Goal: Transaction & Acquisition: Subscribe to service/newsletter

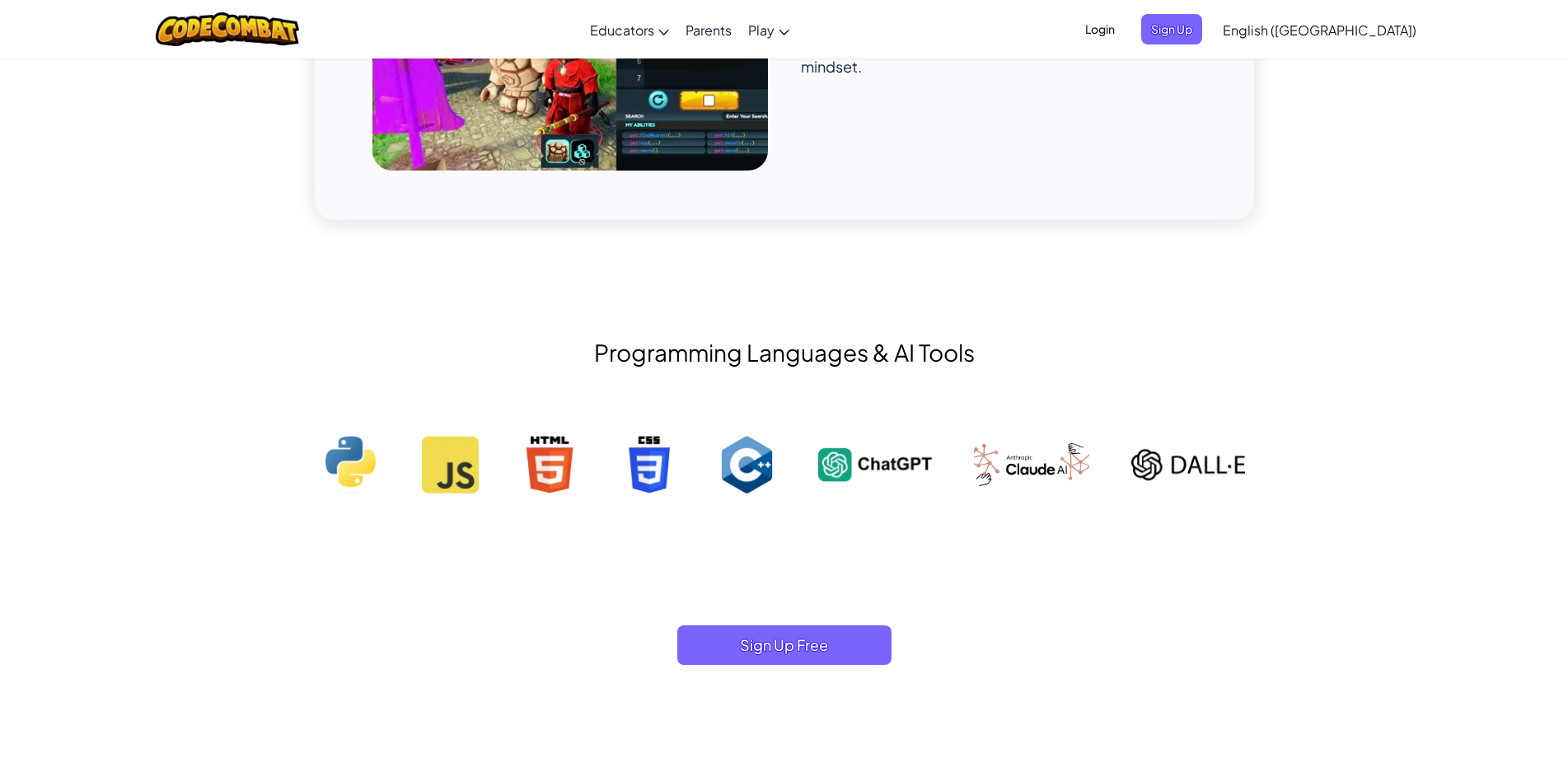
scroll to position [1648, 0]
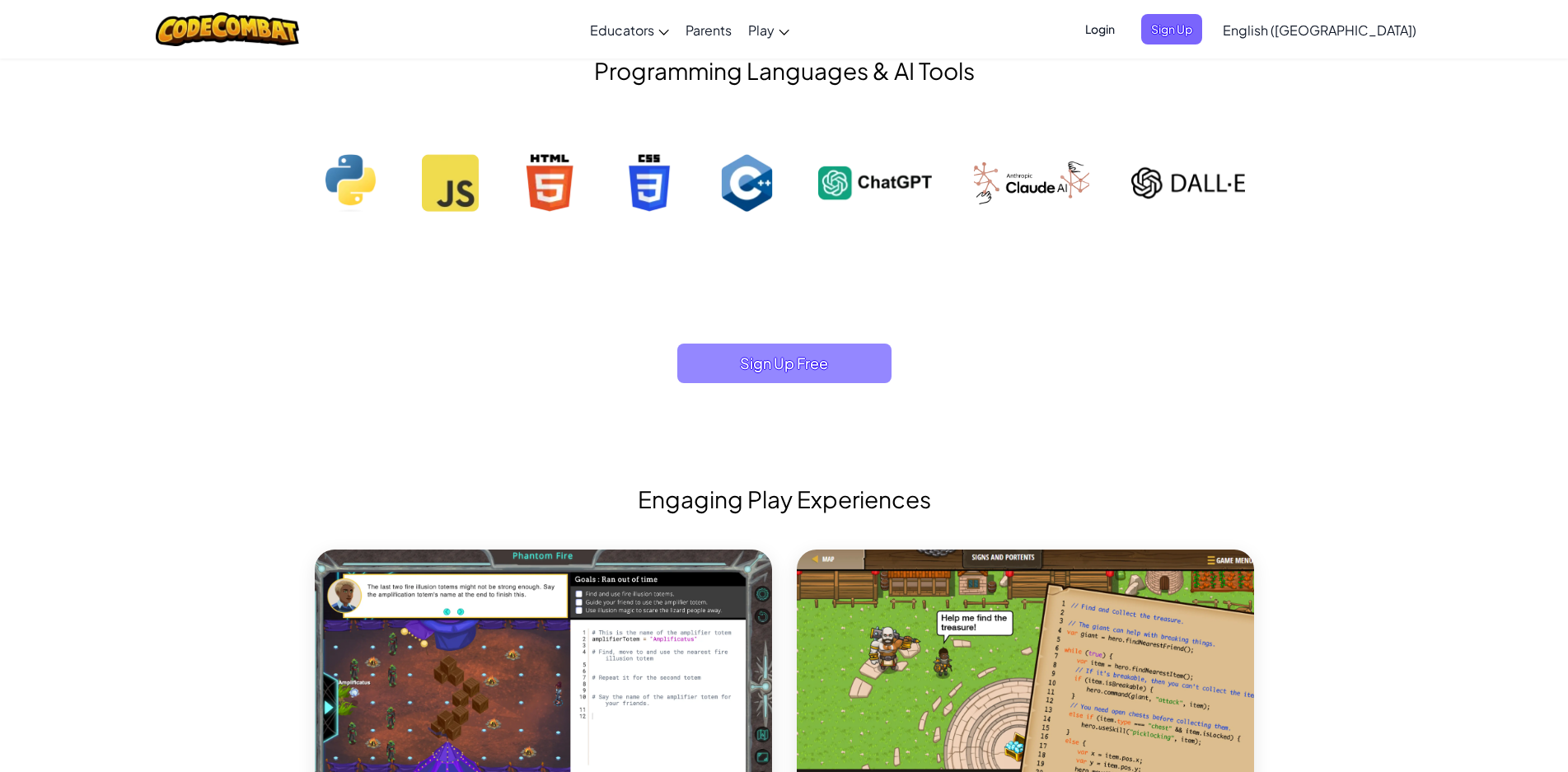
click at [884, 344] on span "Sign Up Free" at bounding box center [784, 363] width 214 height 40
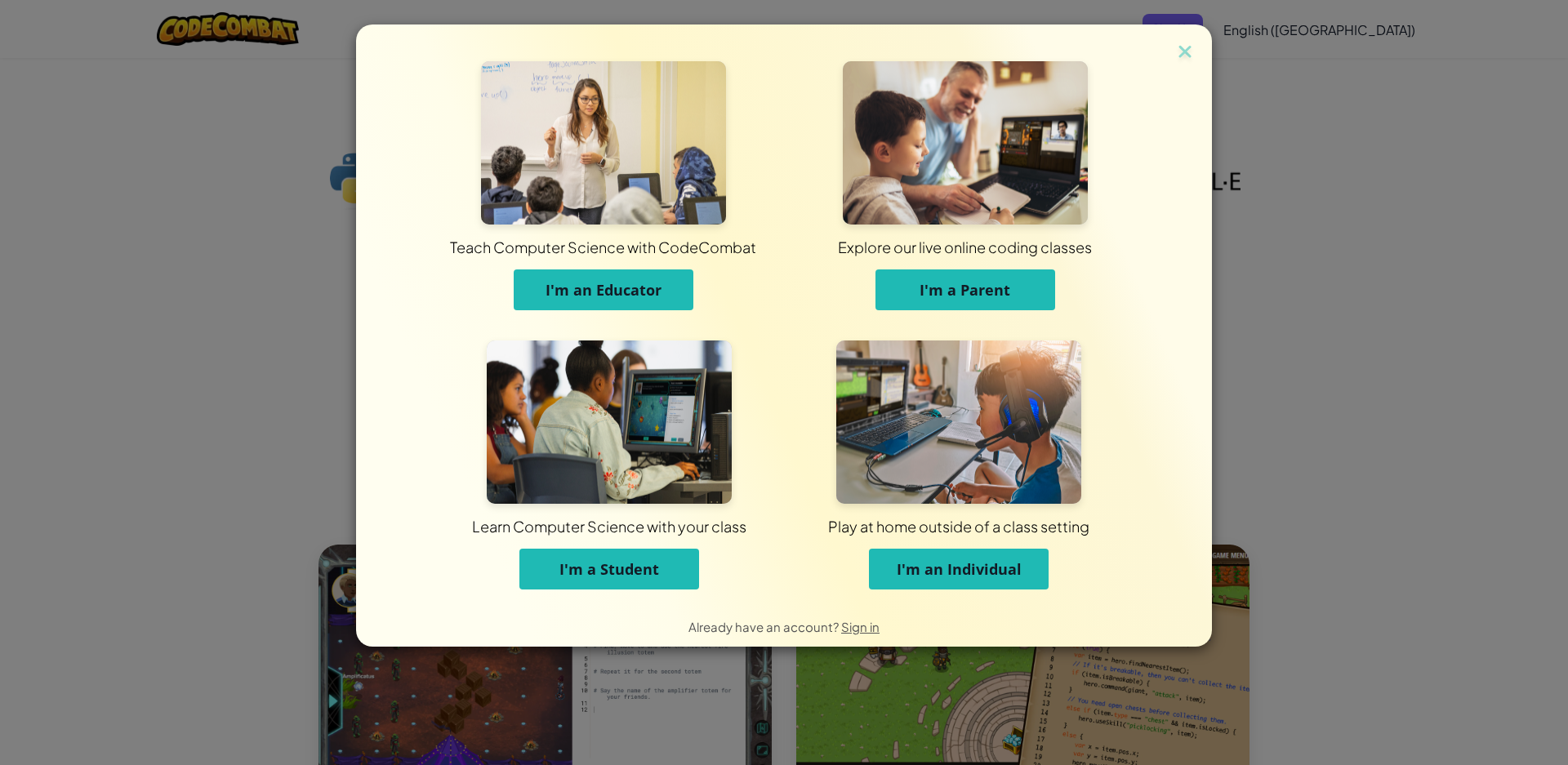
click at [1008, 556] on button "I'm an Individual" at bounding box center [959, 569] width 180 height 41
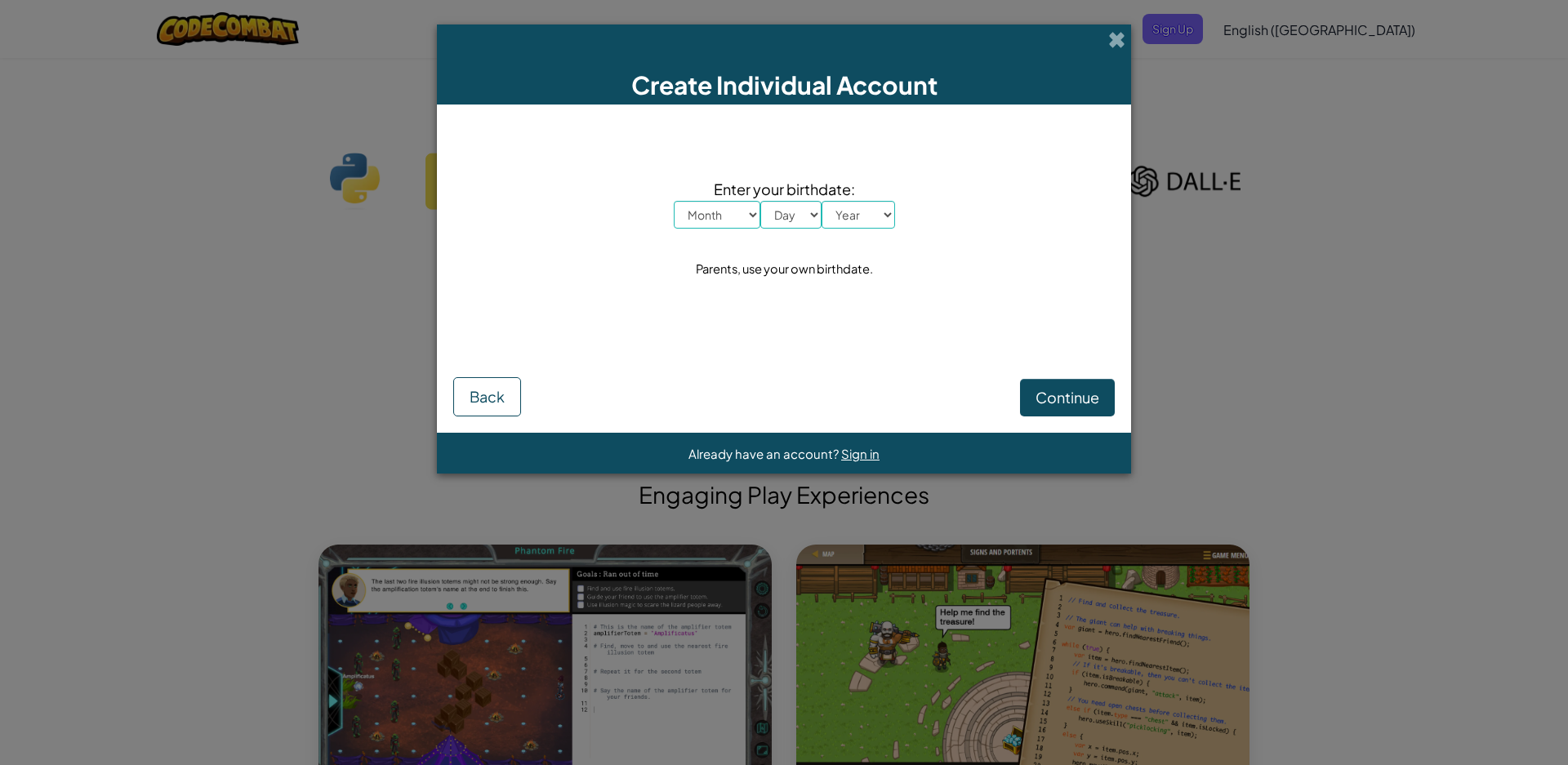
click at [711, 220] on select "Month January February March April May June July August September October Novem…" at bounding box center [717, 215] width 87 height 28
select select "2"
click at [674, 201] on select "Month January February March April May June July August September October Novem…" at bounding box center [717, 215] width 87 height 28
click at [793, 219] on select "Day 1 2 3 4 5 6 7 8 9 10 11 12 13 14 15 16 17 18 19 20 21 22 23 24 25 26 27 28 …" at bounding box center [791, 215] width 61 height 28
select select "6"
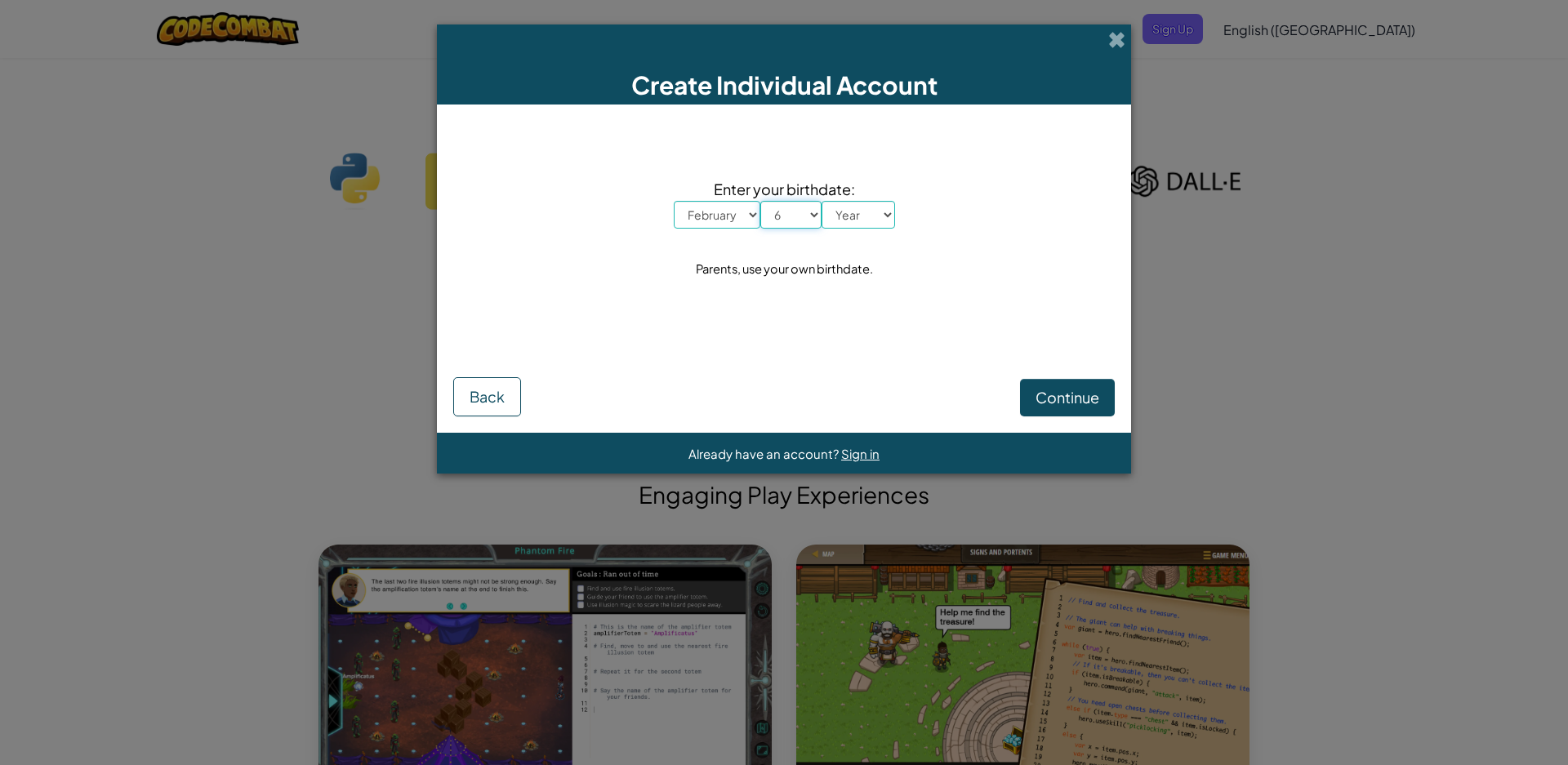
click at [761, 201] on select "Day 1 2 3 4 5 6 7 8 9 10 11 12 13 14 15 16 17 18 19 20 21 22 23 24 25 26 27 28 …" at bounding box center [791, 215] width 61 height 28
drag, startPoint x: 887, startPoint y: 205, endPoint x: 878, endPoint y: 216, distance: 14.2
click at [878, 216] on select "Year [DATE] 2024 2023 2022 2021 2020 2019 2018 2017 2016 2015 2014 2013 2012 20…" at bounding box center [858, 215] width 73 height 28
click at [880, 212] on select "Year [DATE] 2024 2023 2022 2021 2020 2019 2018 2017 2016 2015 2014 2013 2012 20…" at bounding box center [858, 215] width 73 height 28
select select "2008"
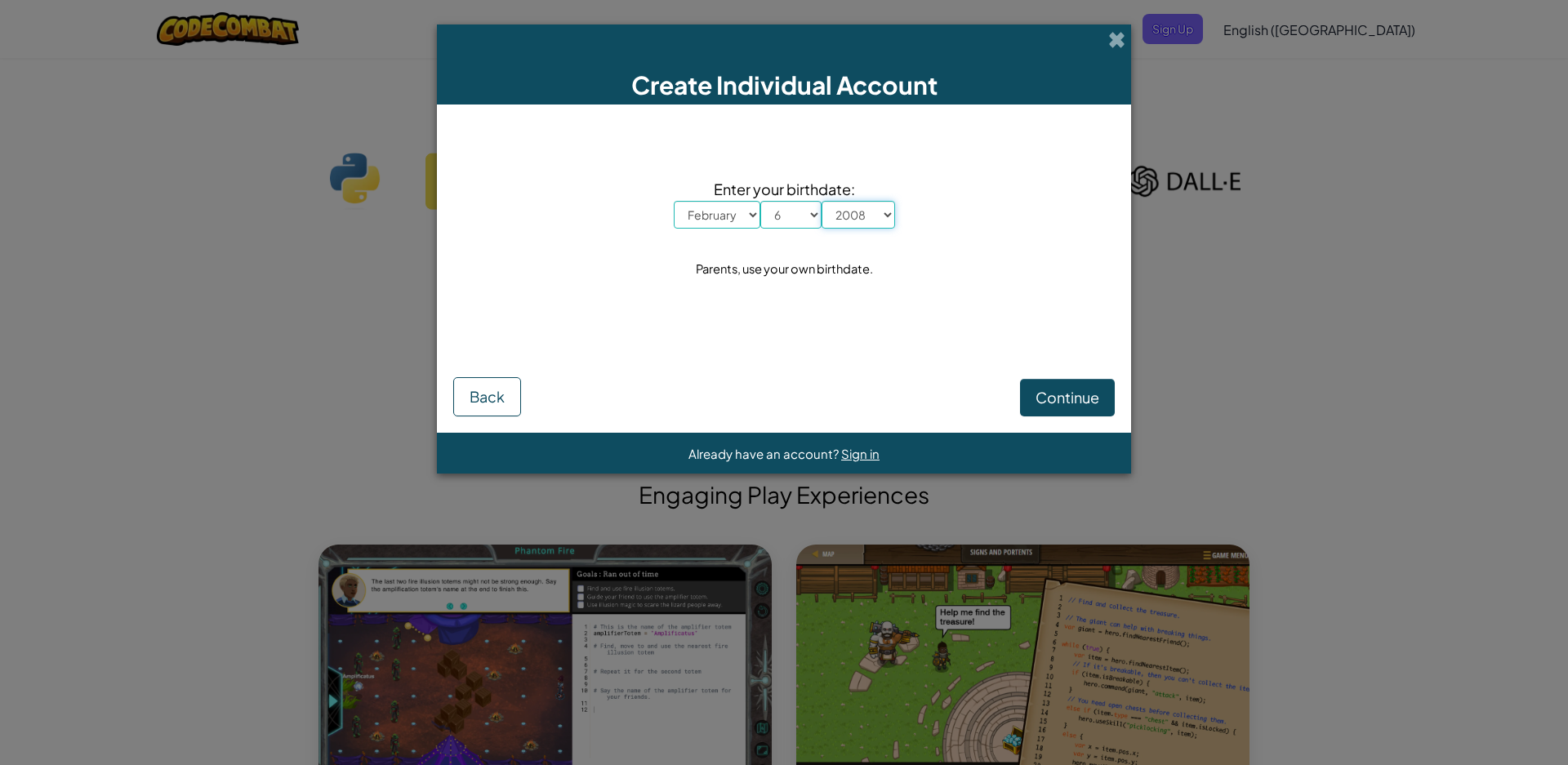
click at [821, 201] on select "Year [DATE] 2024 2023 2022 2021 2020 2019 2018 2017 2016 2015 2014 2013 2012 20…" at bounding box center [858, 215] width 73 height 28
click at [1042, 389] on button "Continue" at bounding box center [1067, 397] width 95 height 38
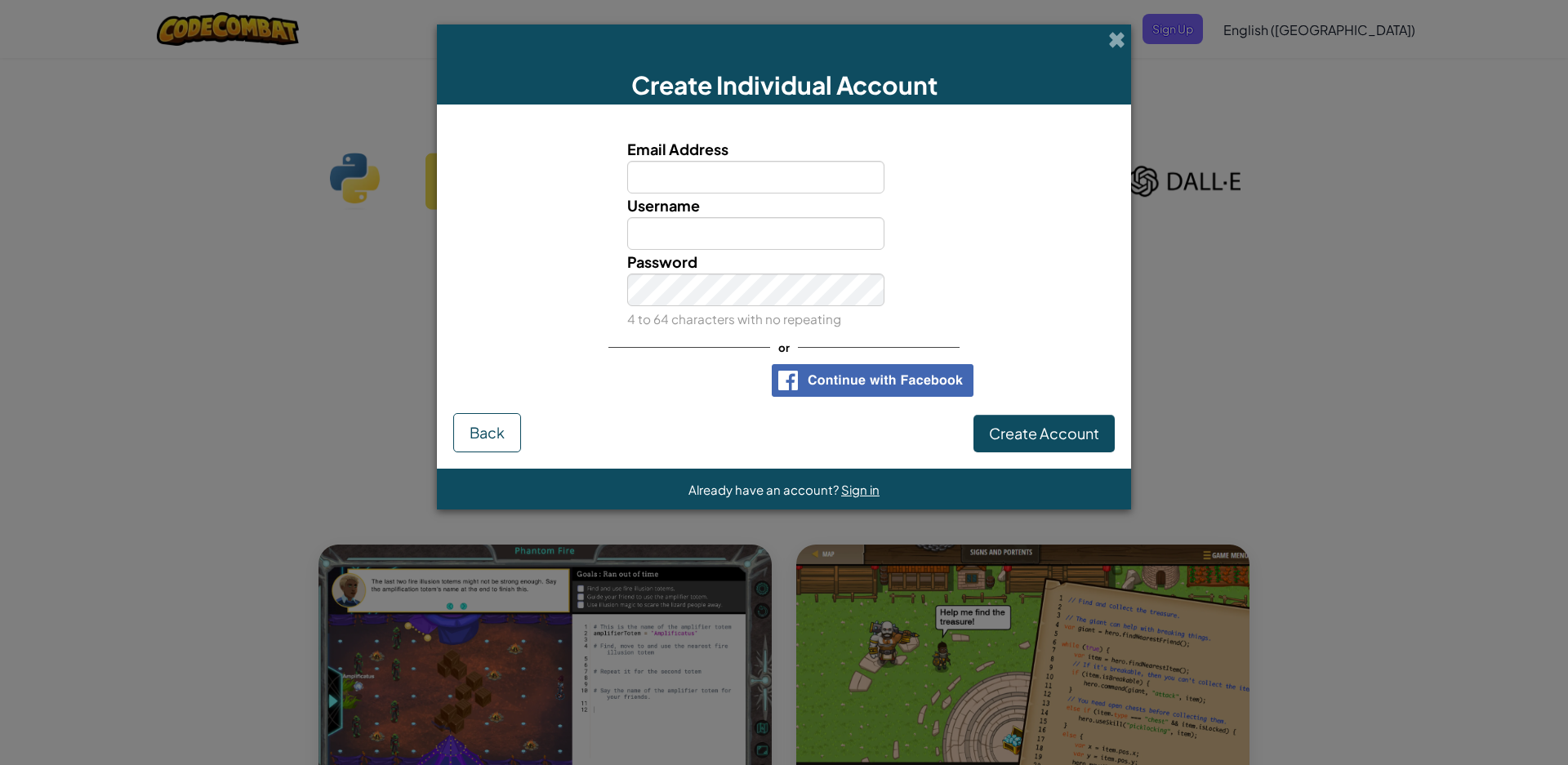
click at [1101, 33] on div "Create Individual Account" at bounding box center [784, 64] width 694 height 80
click at [1114, 41] on span at bounding box center [1117, 40] width 17 height 17
